Goal: Task Accomplishment & Management: Manage account settings

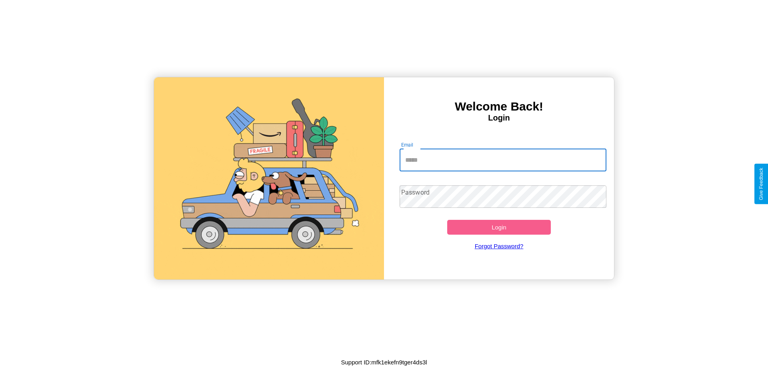
click at [503, 160] on input "Email" at bounding box center [503, 160] width 207 height 22
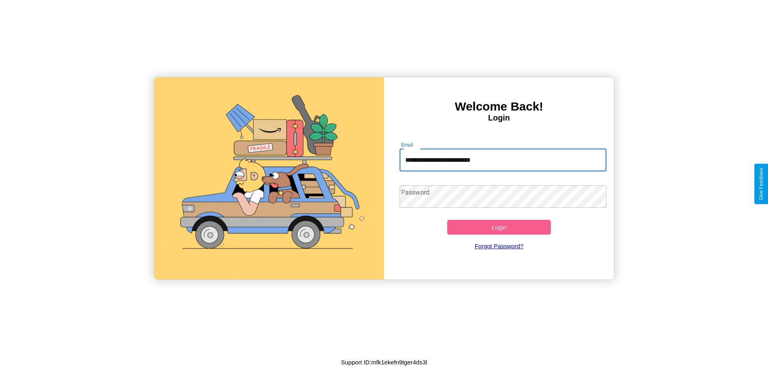
type input "**********"
click at [499, 227] on button "Login" at bounding box center [499, 227] width 104 height 15
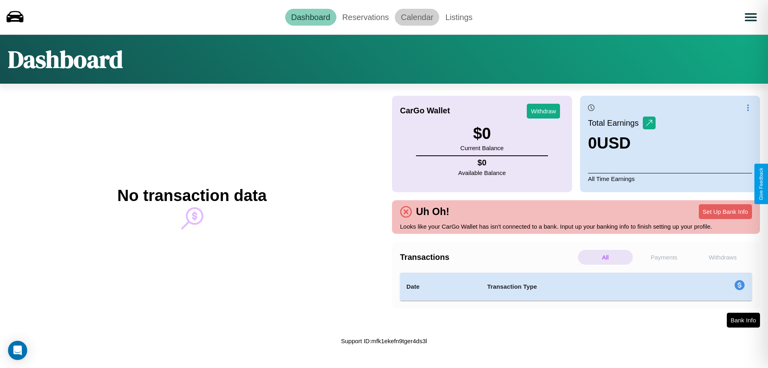
click at [417, 17] on link "Calendar" at bounding box center [417, 17] width 44 height 17
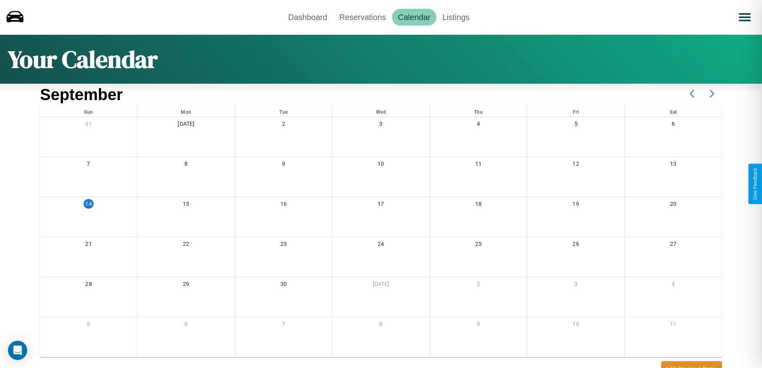
click at [712, 94] on icon at bounding box center [712, 94] width 20 height 20
click at [308, 17] on link "Dashboard" at bounding box center [307, 17] width 51 height 17
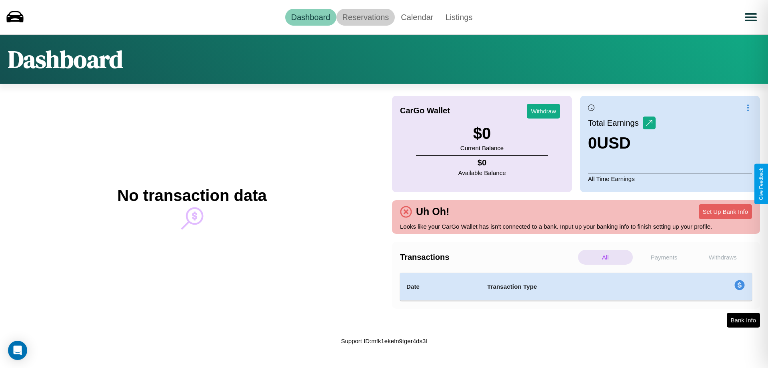
click at [365, 17] on link "Reservations" at bounding box center [366, 17] width 59 height 17
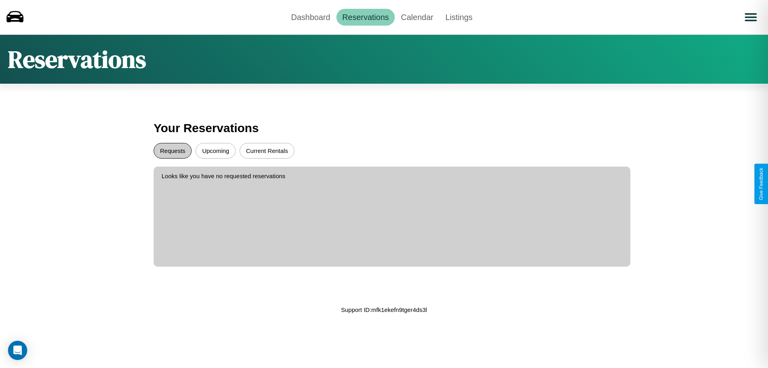
click at [172, 150] on button "Requests" at bounding box center [173, 151] width 38 height 16
click at [216, 150] on button "Upcoming" at bounding box center [216, 151] width 40 height 16
